Goal: Find specific page/section: Find specific page/section

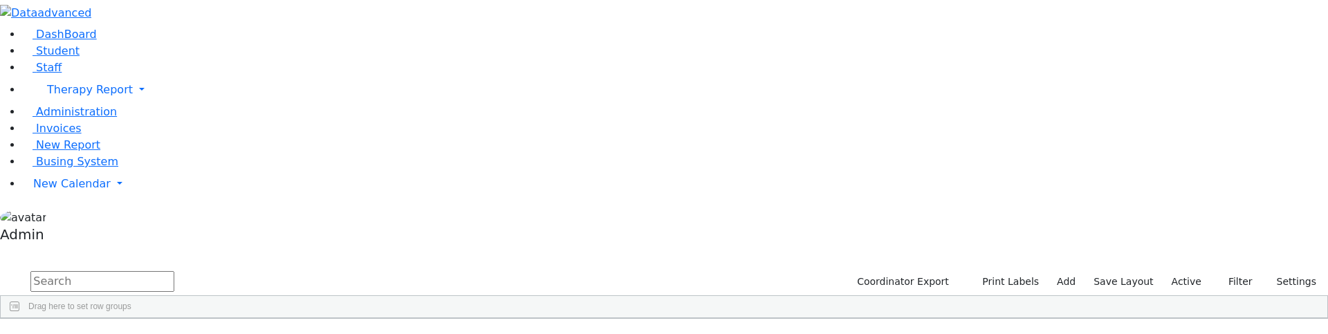
click at [174, 271] on input "text" at bounding box center [102, 281] width 144 height 21
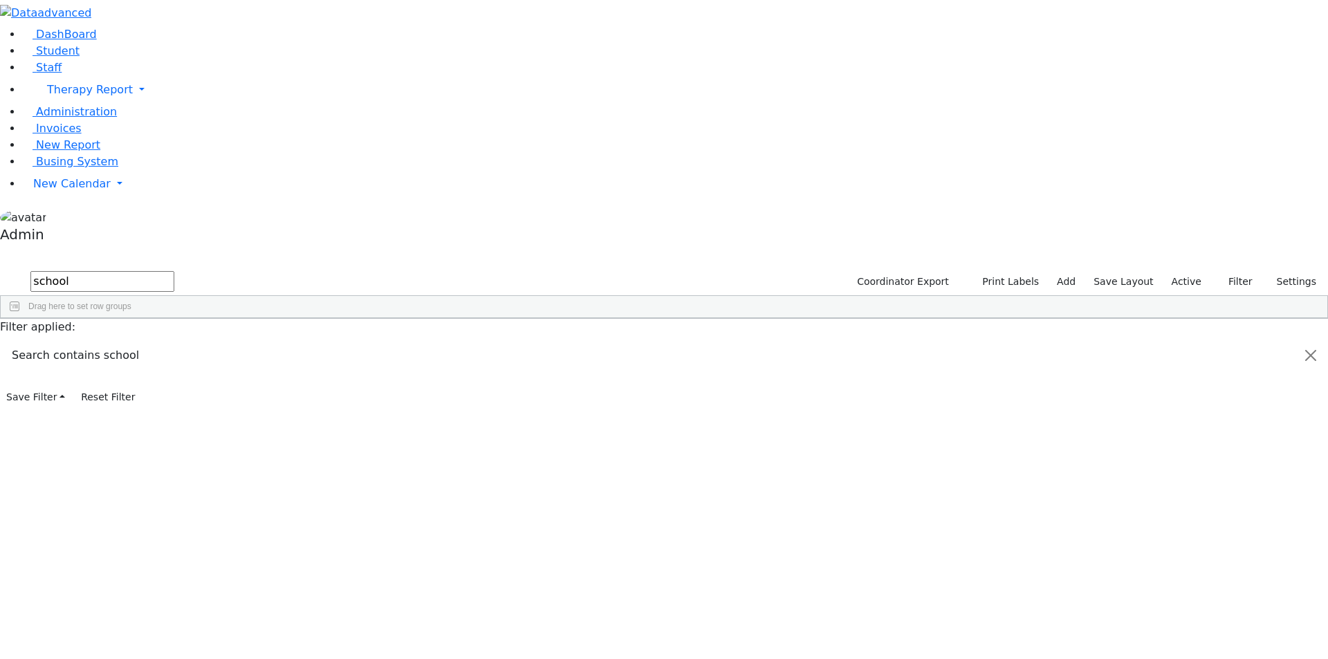
click at [174, 271] on input "school" at bounding box center [102, 281] width 144 height 21
click at [174, 271] on input "high school" at bounding box center [102, 281] width 144 height 21
type input "high school gir"
click at [454, 333] on div "Weber, Leah" at bounding box center [397, 640] width 113 height 19
click at [50, 168] on span "Busing System" at bounding box center [77, 161] width 82 height 13
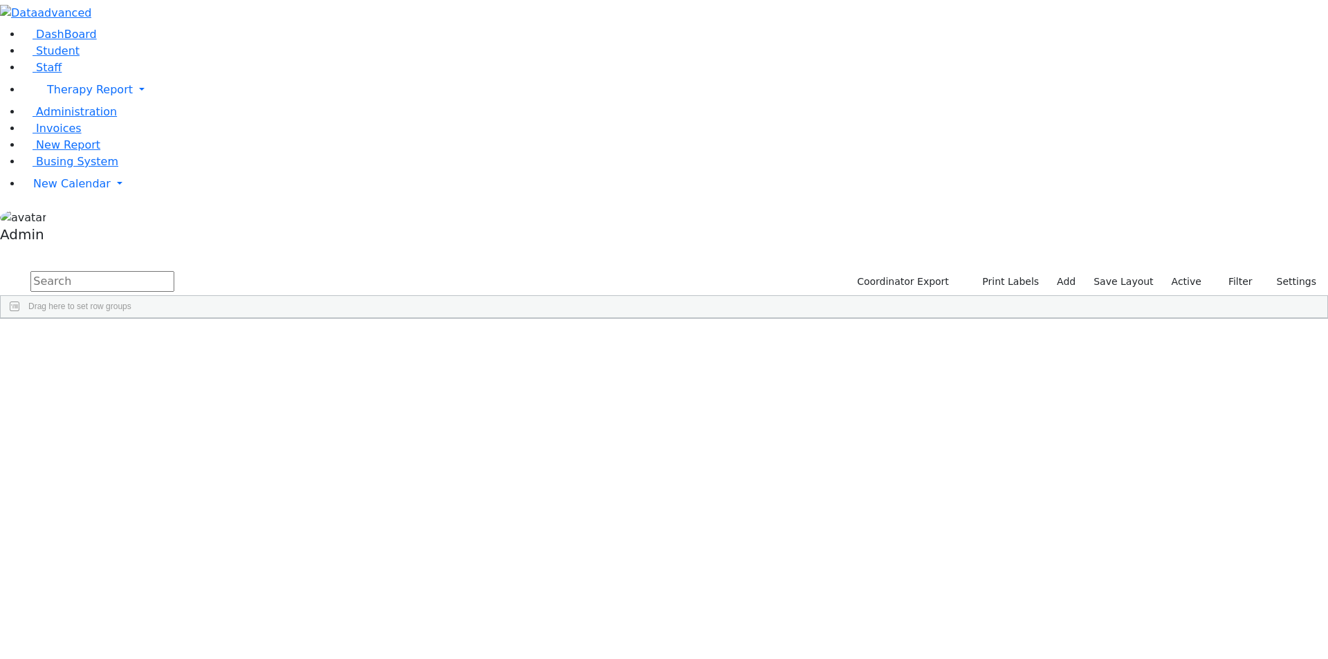
click at [174, 271] on input "text" at bounding box center [102, 281] width 144 height 21
click at [341, 418] on div "[DATE]" at bounding box center [284, 427] width 113 height 19
click at [527, 593] on span "Student Info" at bounding box center [459, 602] width 136 height 19
click at [483, 651] on span "Student Info" at bounding box center [416, 660] width 136 height 19
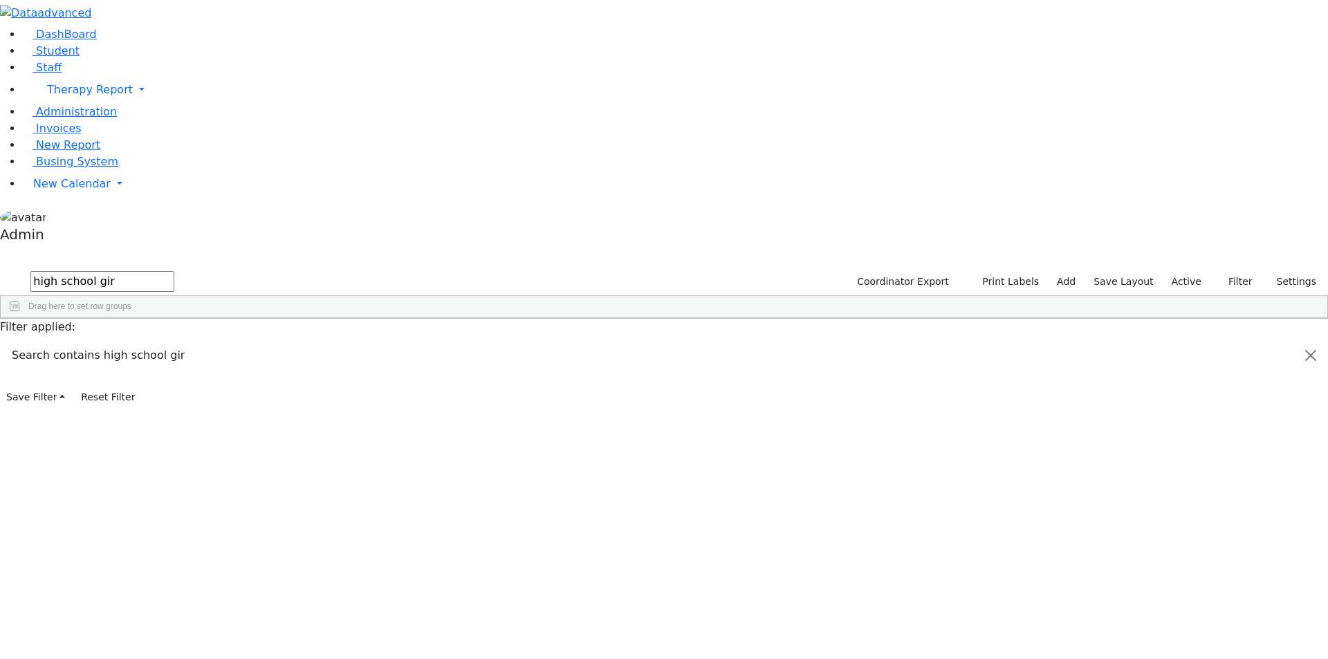
click at [290, 248] on div "Students 32 A 24 K 24 W 24 A 24 K 24 W 24 A" at bounding box center [664, 258] width 1328 height 21
click at [174, 271] on input "high school gir" at bounding box center [102, 281] width 144 height 21
type input "h"
type input "6508955"
click at [114, 341] on div "Wollner" at bounding box center [57, 350] width 113 height 19
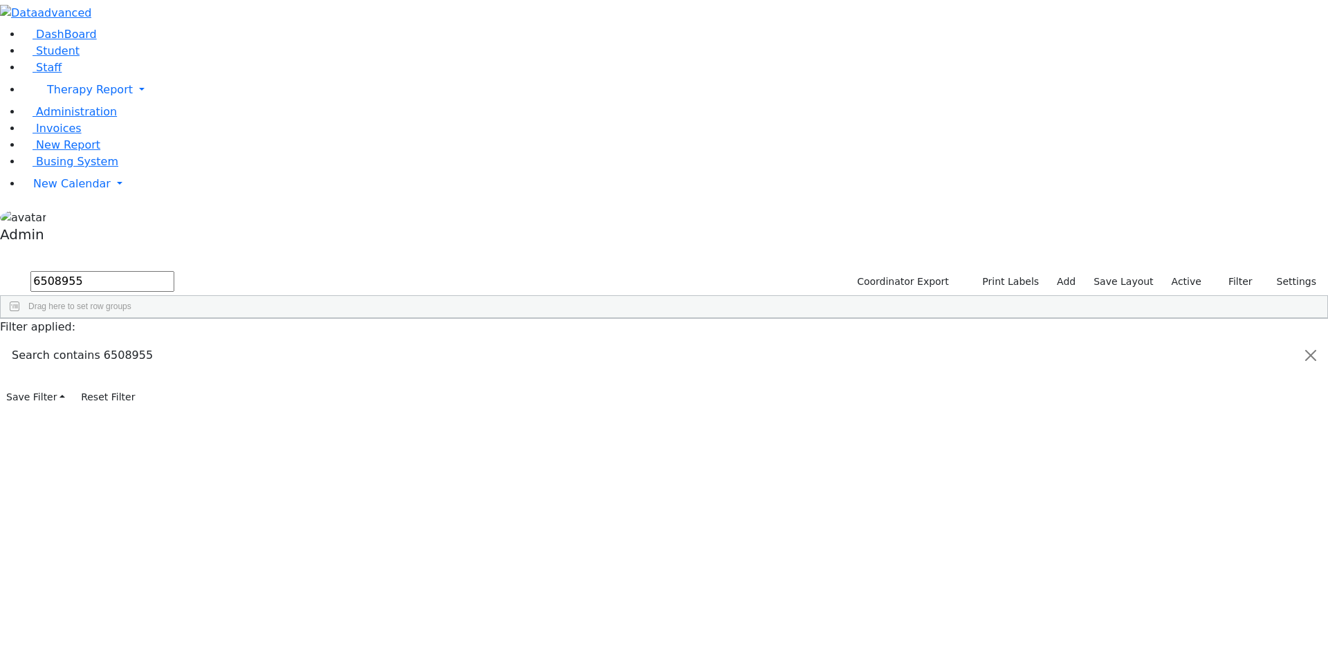
click at [114, 341] on div "Wollner" at bounding box center [57, 350] width 113 height 19
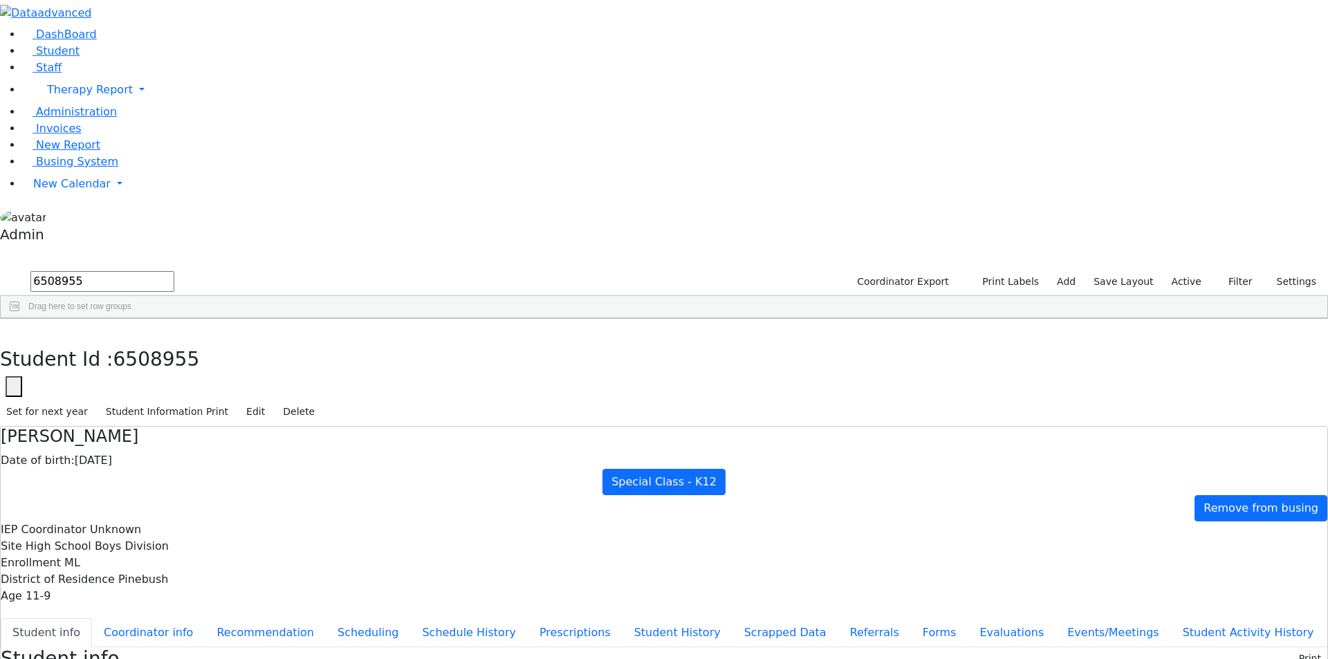
click at [200, 348] on span "6508955" at bounding box center [156, 359] width 86 height 23
copy span "6508955"
click at [39, 168] on span "Busing System" at bounding box center [77, 161] width 82 height 13
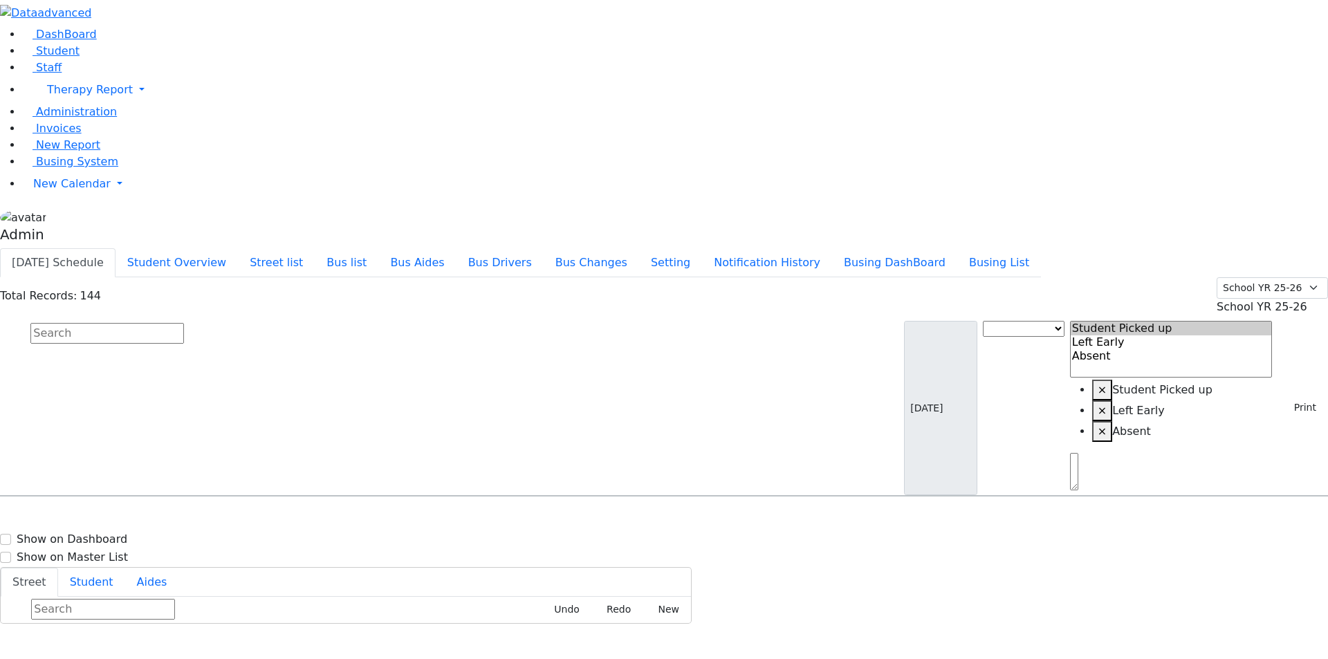
click at [184, 323] on input "text" at bounding box center [107, 333] width 154 height 21
paste input "6508955"
type input "6508955"
click at [67, 168] on span "Busing System" at bounding box center [77, 161] width 82 height 13
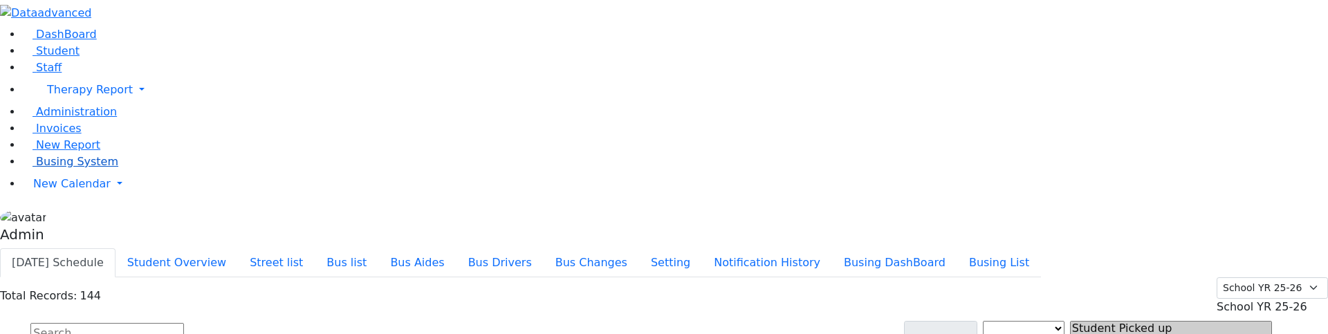
click at [69, 168] on span "Busing System" at bounding box center [77, 161] width 82 height 13
